Goal: Task Accomplishment & Management: Manage account settings

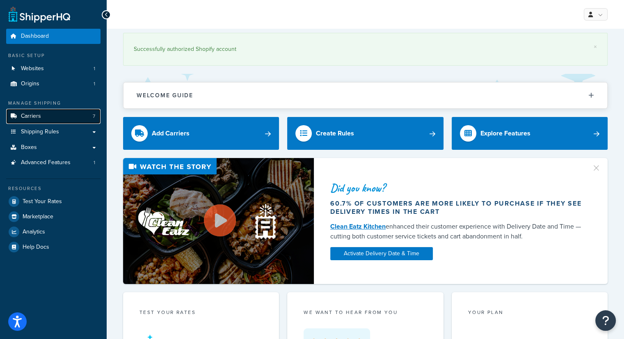
click at [28, 114] on span "Carriers" at bounding box center [31, 116] width 20 height 7
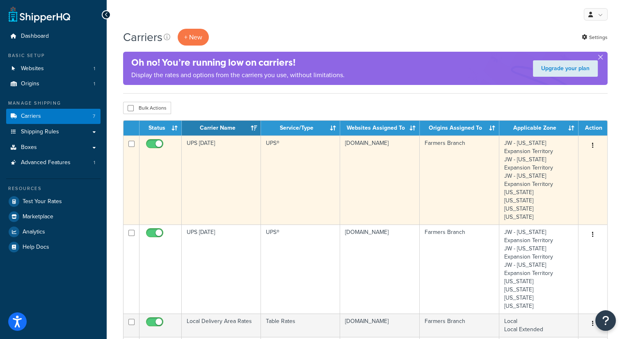
click at [219, 145] on td "UPS [DATE]" at bounding box center [221, 179] width 79 height 89
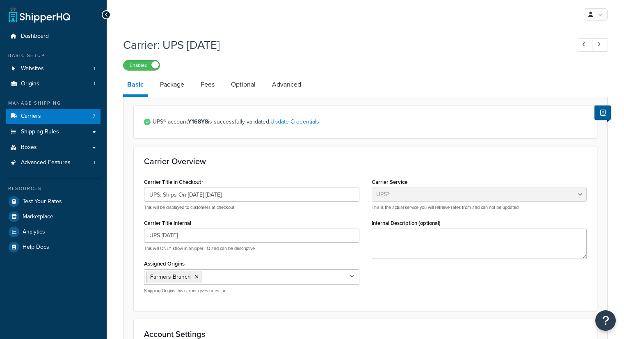
select select "ups"
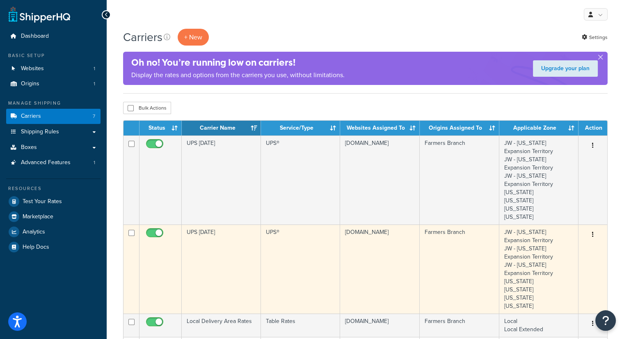
click at [222, 254] on td "UPS [DATE]" at bounding box center [221, 268] width 79 height 89
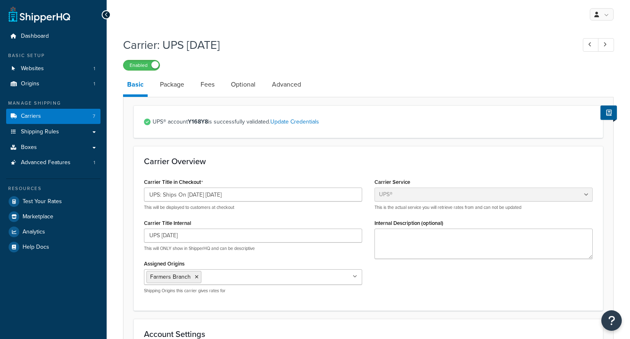
select select "ups"
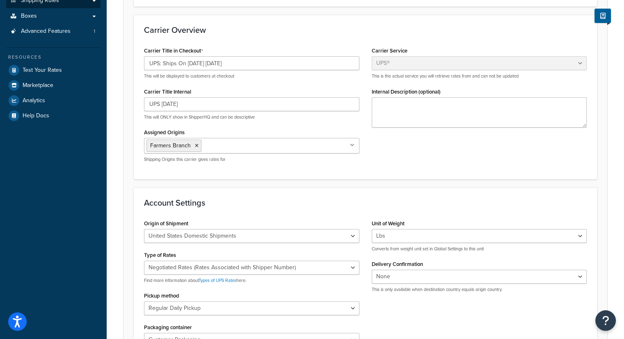
scroll to position [41, 0]
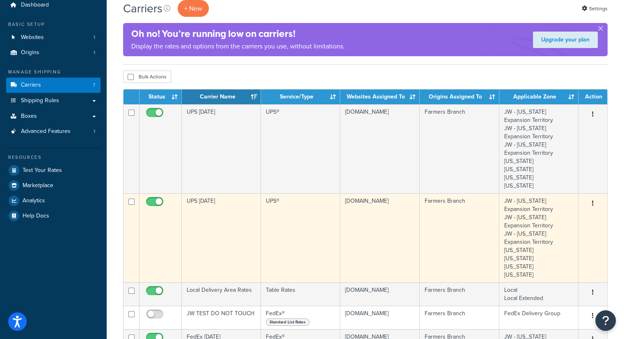
scroll to position [82, 0]
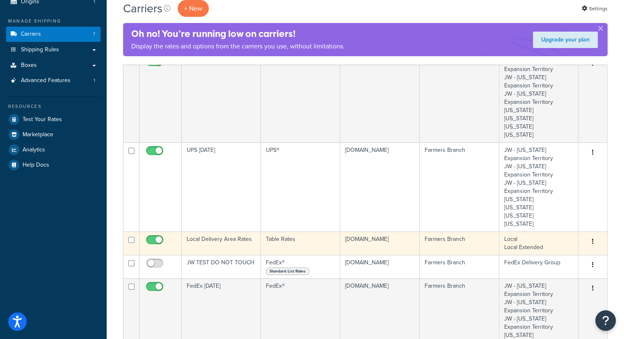
click at [223, 238] on td "Local Delivery Area Rates" at bounding box center [221, 242] width 79 height 23
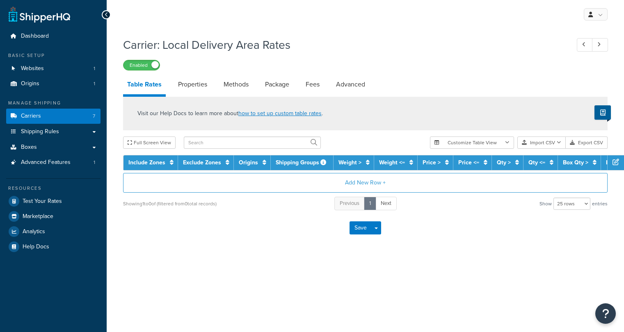
select select "25"
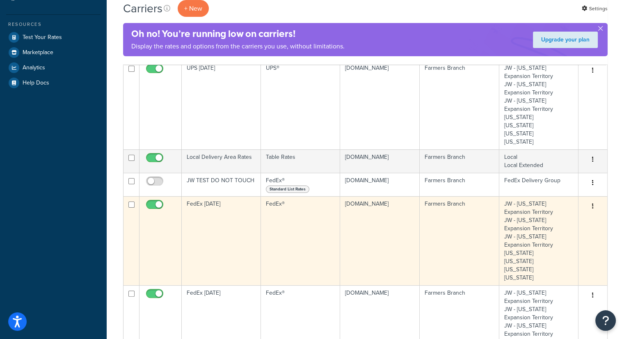
scroll to position [205, 0]
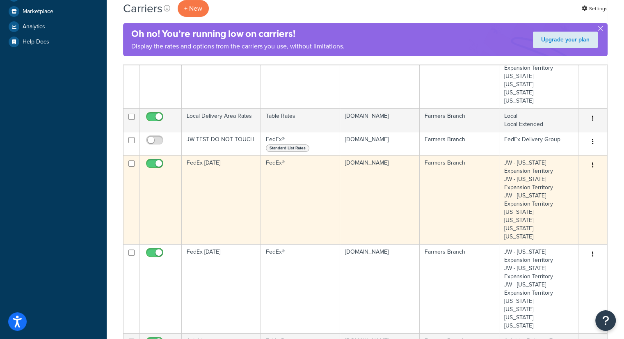
click at [199, 177] on td "FedEx Tuesday" at bounding box center [221, 199] width 79 height 89
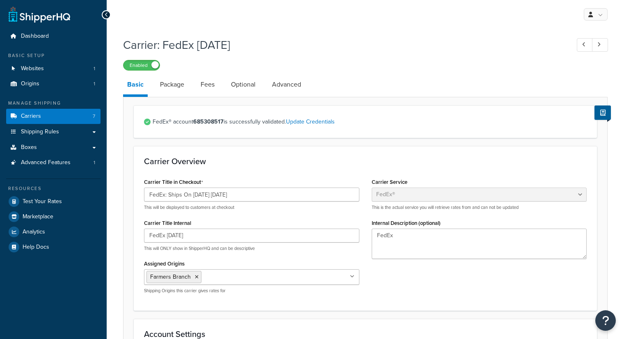
select select "fedEx"
select select "REGULAR_PICKUP"
select select "YOUR_PACKAGING"
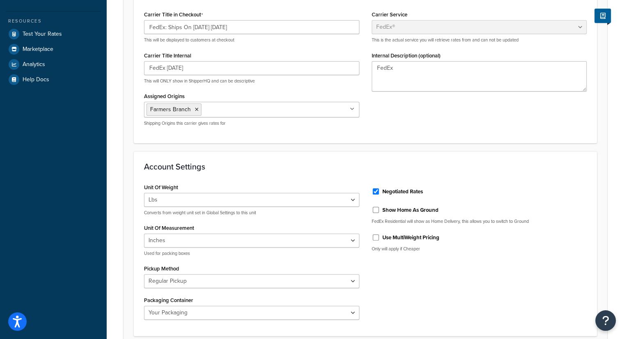
scroll to position [123, 0]
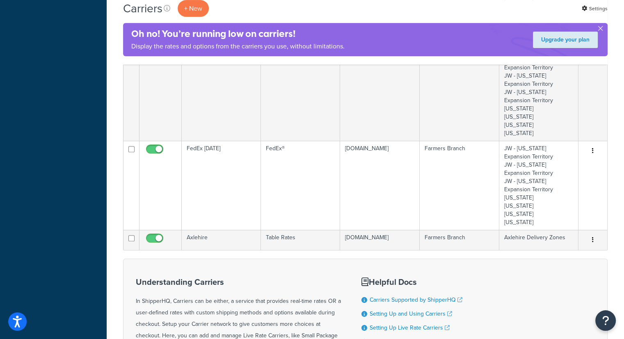
scroll to position [328, 0]
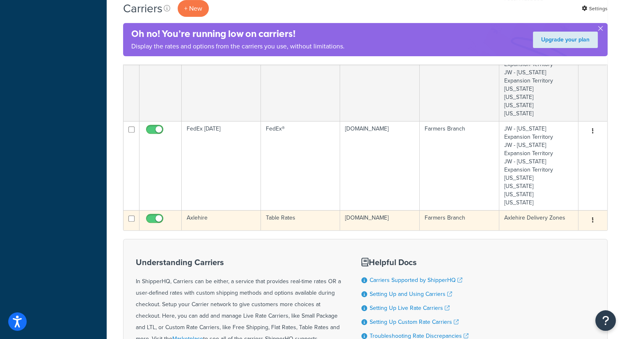
click at [204, 228] on td "Axlehire" at bounding box center [221, 220] width 79 height 20
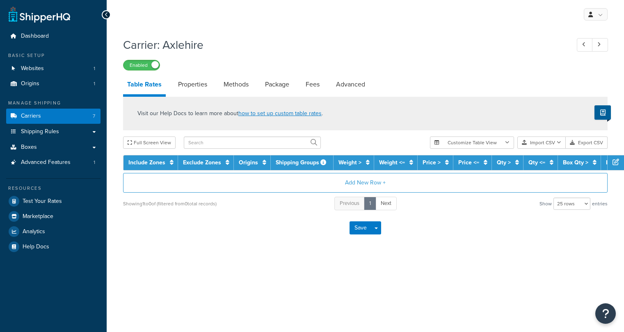
select select "25"
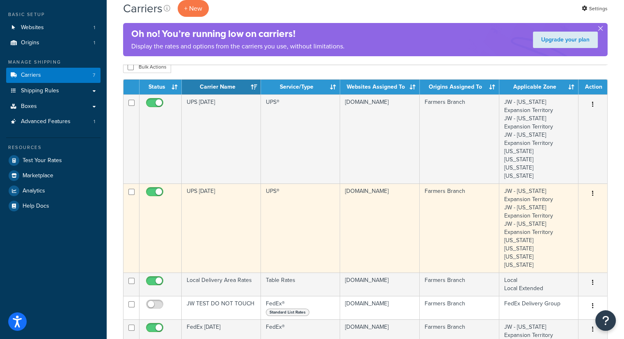
scroll to position [82, 0]
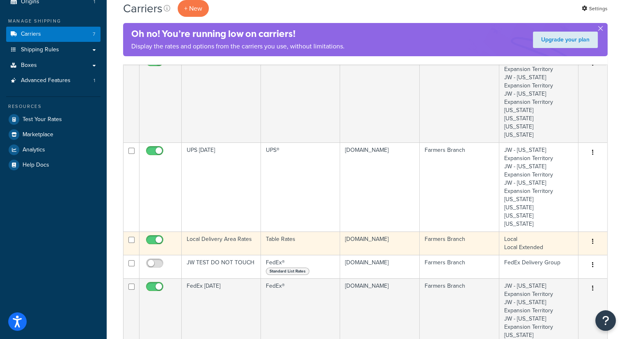
click at [218, 240] on td "Local Delivery Area Rates" at bounding box center [221, 242] width 79 height 23
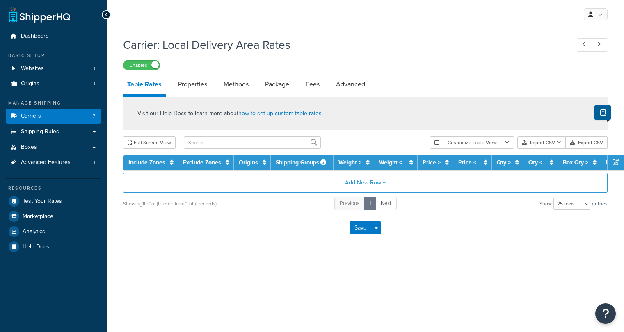
select select "25"
